Goal: Information Seeking & Learning: Check status

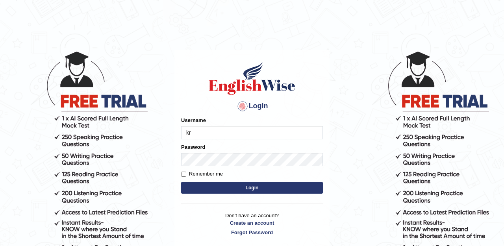
type input "kripasabu"
click at [218, 184] on button "Login" at bounding box center [252, 188] width 142 height 12
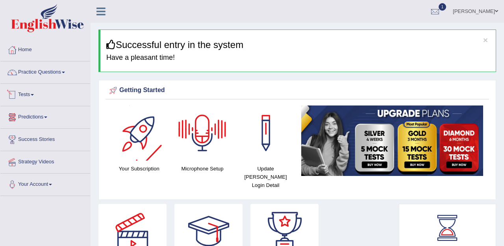
click at [27, 91] on link "Tests" at bounding box center [45, 94] width 90 height 20
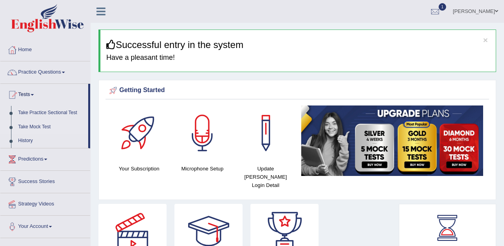
click at [30, 129] on link "Take Mock Test" at bounding box center [52, 127] width 74 height 14
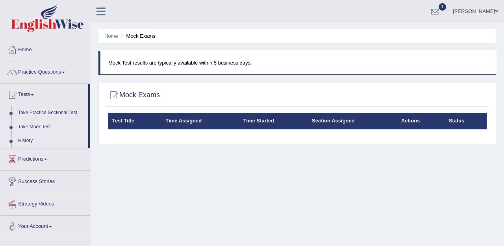
click at [29, 142] on link "History" at bounding box center [52, 141] width 74 height 14
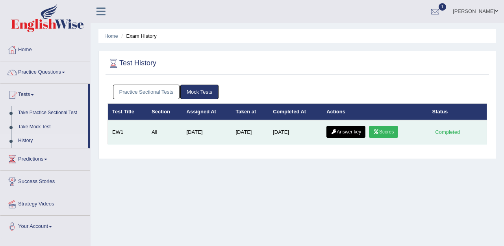
click at [386, 134] on link "Scores" at bounding box center [383, 132] width 29 height 12
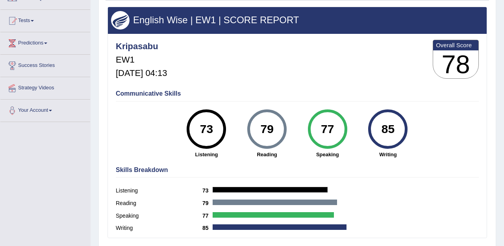
scroll to position [73, 0]
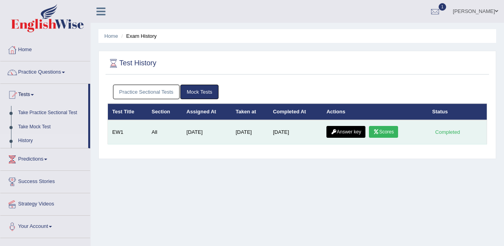
click at [332, 134] on icon at bounding box center [334, 131] width 6 height 5
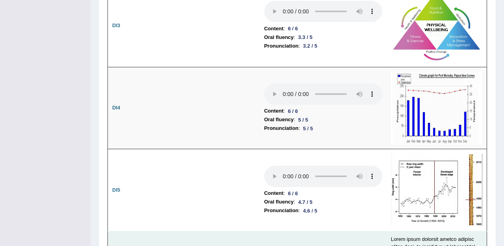
scroll to position [1455, 0]
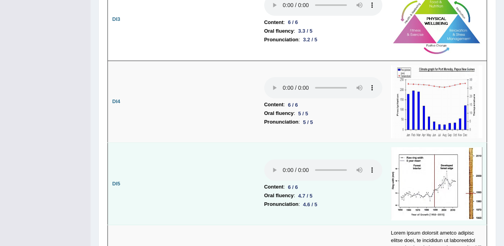
click at [419, 147] on img at bounding box center [436, 183] width 91 height 73
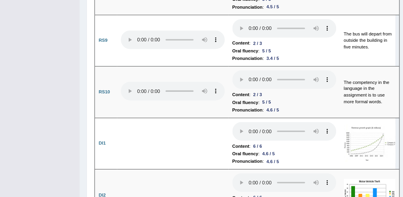
scroll to position [1454, 0]
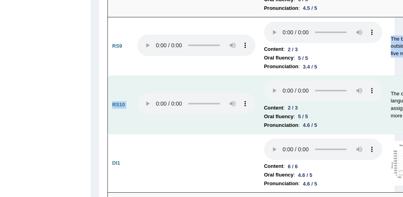
drag, startPoint x: 351, startPoint y: 98, endPoint x: 215, endPoint y: 102, distance: 135.4
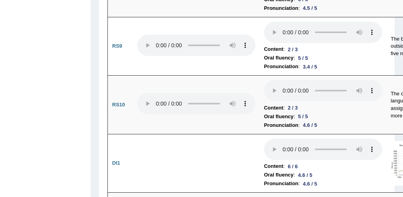
drag, startPoint x: 85, startPoint y: 127, endPoint x: 49, endPoint y: 125, distance: 36.3
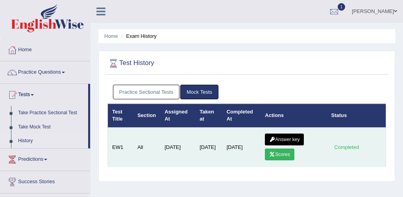
click at [274, 155] on icon at bounding box center [272, 154] width 6 height 5
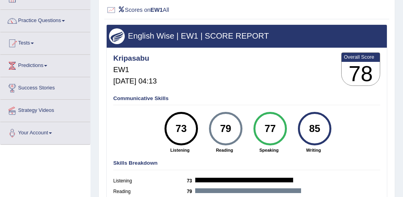
scroll to position [39, 0]
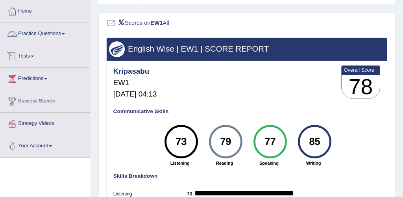
click at [34, 56] on span at bounding box center [32, 56] width 3 height 2
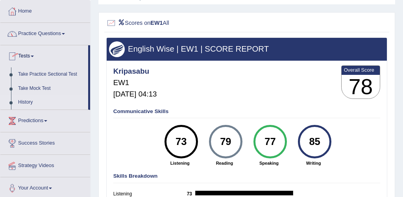
click at [30, 102] on link "History" at bounding box center [52, 102] width 74 height 14
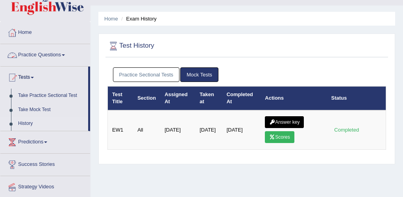
scroll to position [31, 0]
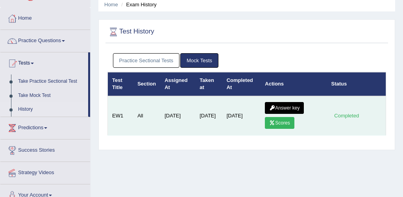
click at [285, 103] on link "Answer key" at bounding box center [284, 108] width 39 height 12
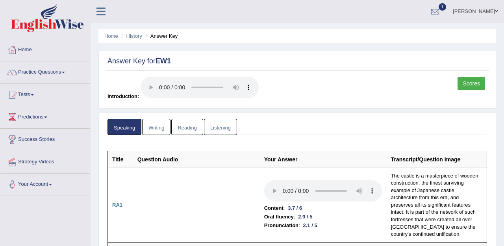
click at [157, 129] on link "Writing" at bounding box center [156, 127] width 28 height 16
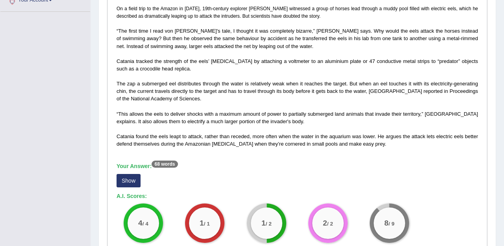
scroll to position [183, 0]
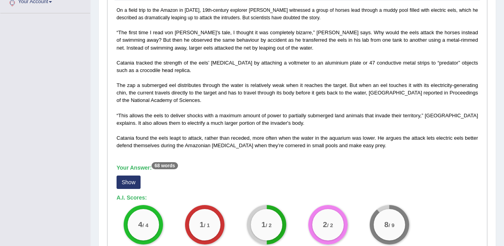
click at [132, 183] on button "Show" at bounding box center [128, 181] width 24 height 13
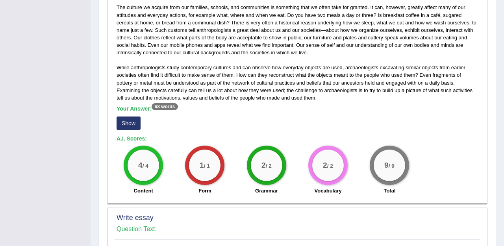
scroll to position [491, 0]
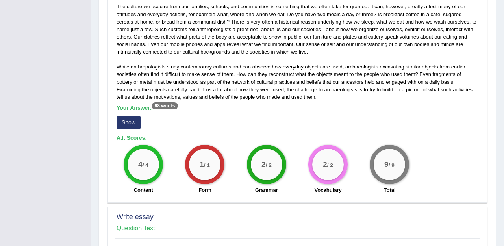
click at [137, 126] on button "Show" at bounding box center [128, 122] width 24 height 13
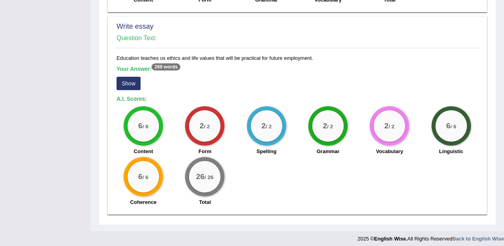
scroll to position [694, 0]
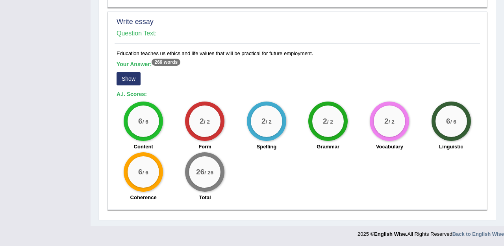
click at [138, 80] on button "Show" at bounding box center [128, 78] width 24 height 13
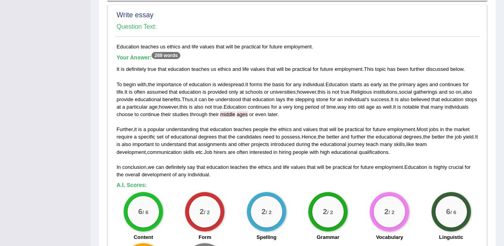
scroll to position [702, 0]
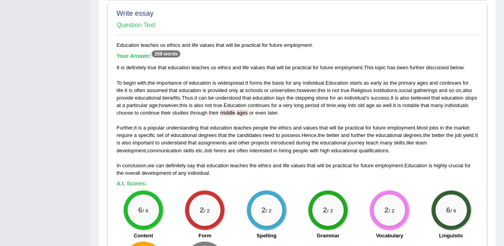
click at [235, 115] on span "middle" at bounding box center [227, 113] width 15 height 6
click at [247, 115] on span "ages" at bounding box center [241, 113] width 11 height 6
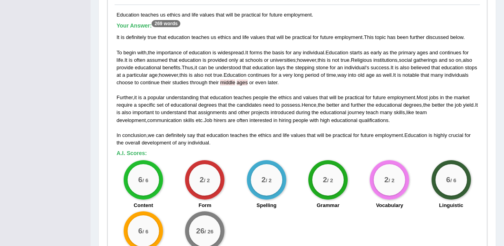
scroll to position [728, 0]
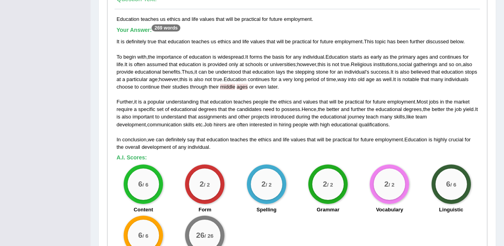
click at [235, 89] on span "middle" at bounding box center [227, 87] width 15 height 6
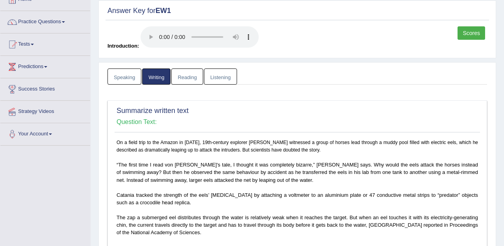
scroll to position [0, 0]
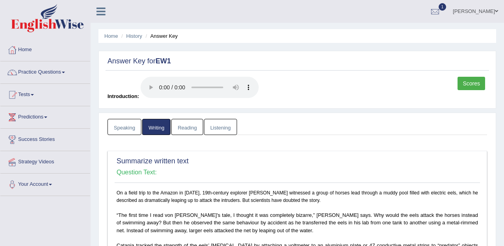
click at [184, 129] on link "Reading" at bounding box center [186, 127] width 31 height 16
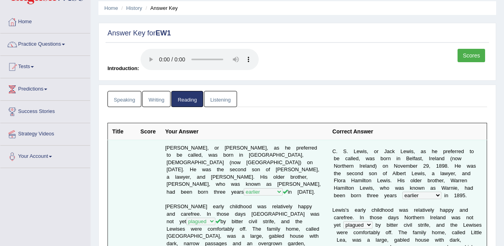
scroll to position [51, 0]
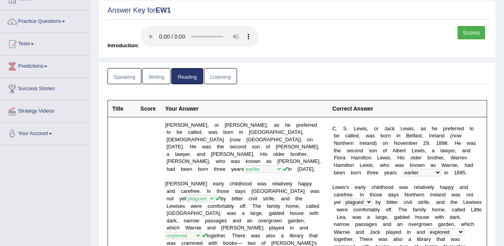
click at [227, 78] on link "Listening" at bounding box center [220, 76] width 33 height 16
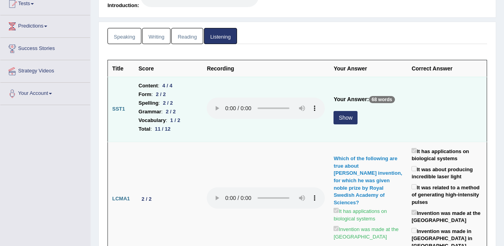
scroll to position [92, 0]
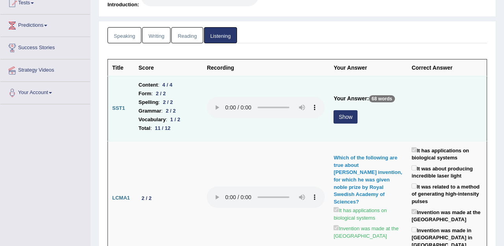
click at [349, 118] on button "Show" at bounding box center [345, 116] width 24 height 13
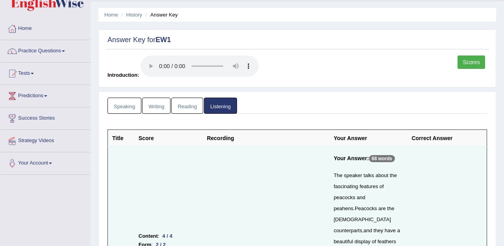
scroll to position [0, 0]
